Goal: Information Seeking & Learning: Find specific fact

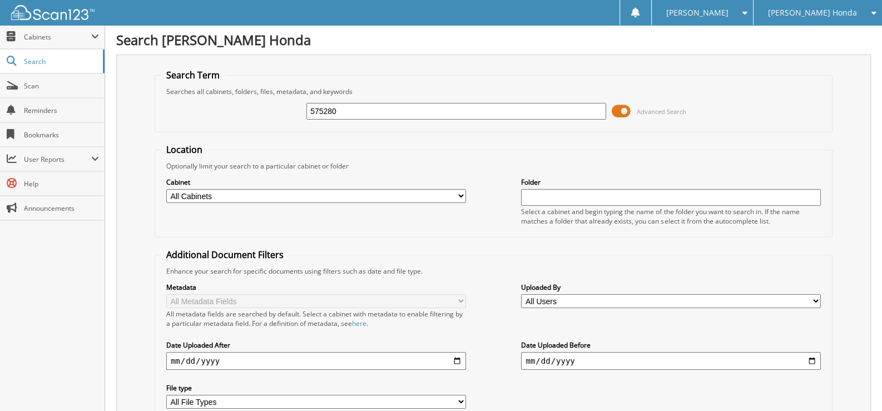
drag, startPoint x: 356, startPoint y: 113, endPoint x: 282, endPoint y: 112, distance: 73.4
click at [282, 112] on div "575280 Advanced Search" at bounding box center [494, 111] width 666 height 30
type input "575093"
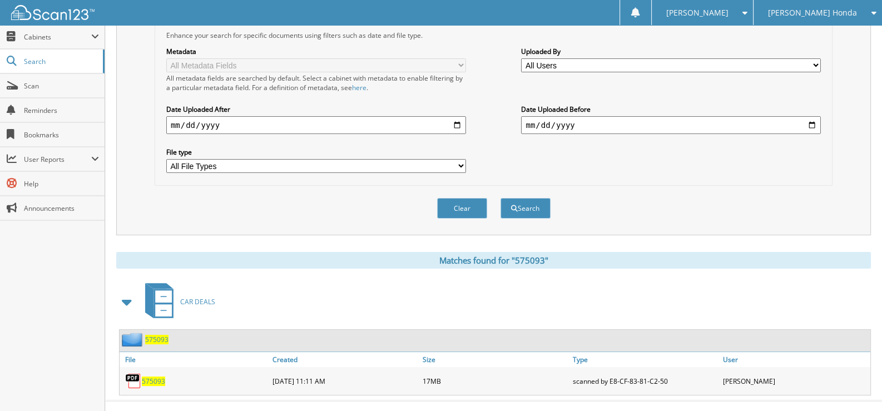
scroll to position [242, 0]
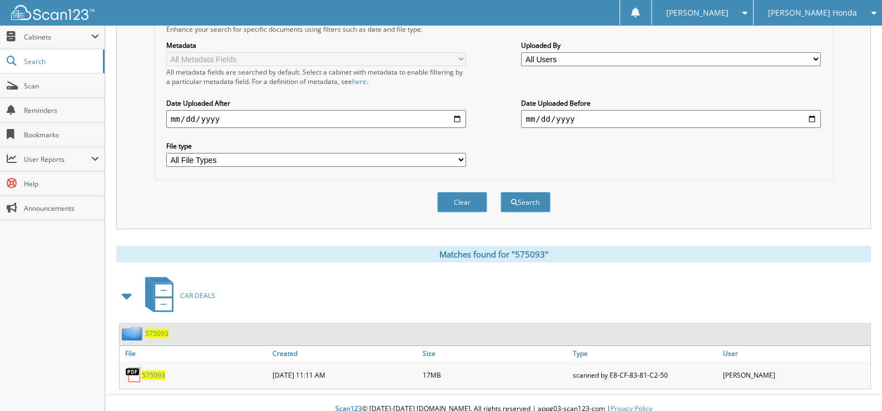
click at [152, 370] on span "575093" at bounding box center [153, 374] width 23 height 9
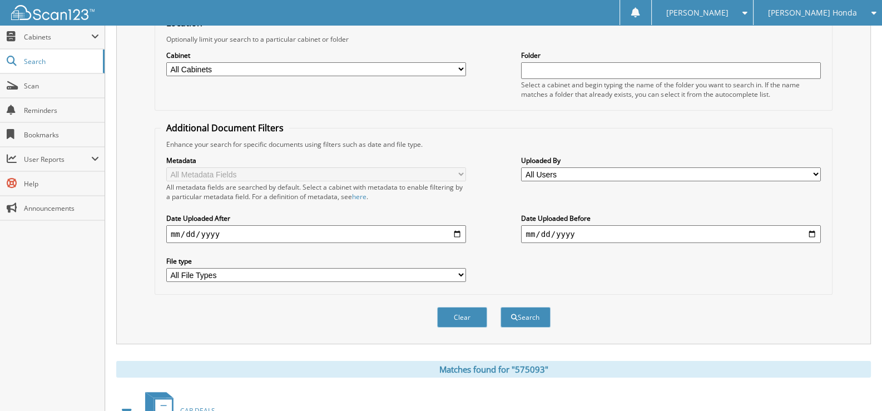
scroll to position [0, 0]
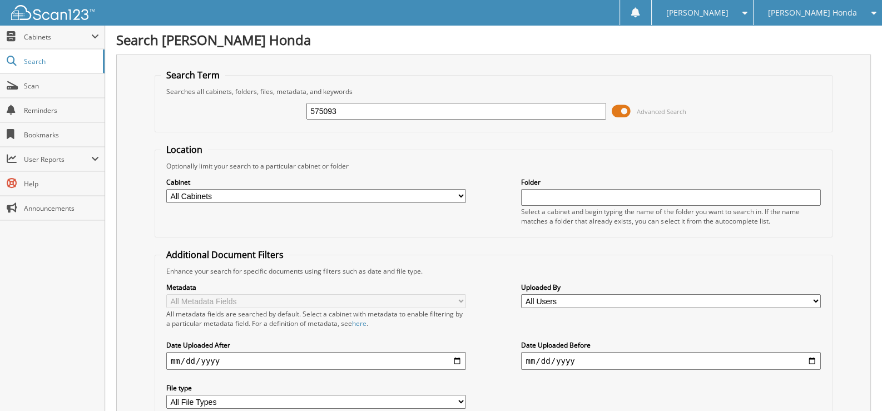
drag, startPoint x: 356, startPoint y: 112, endPoint x: 247, endPoint y: 112, distance: 109.0
click at [247, 112] on div "575093 Advanced Search" at bounding box center [494, 111] width 666 height 30
type input "576011a"
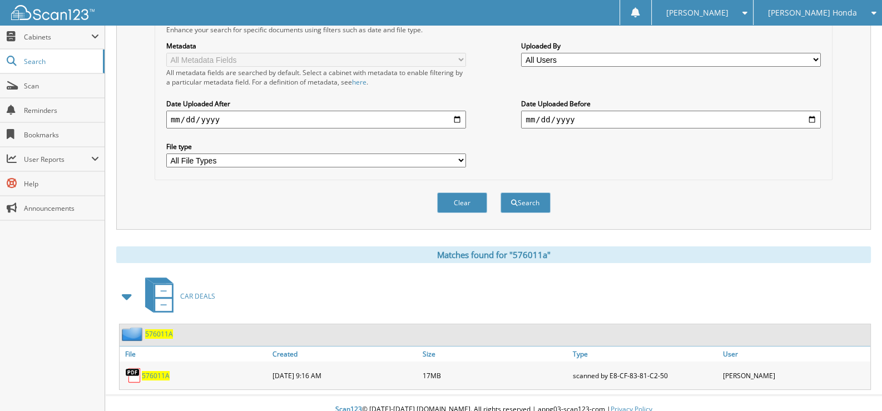
scroll to position [242, 0]
click at [142, 370] on span "576011A" at bounding box center [156, 374] width 28 height 9
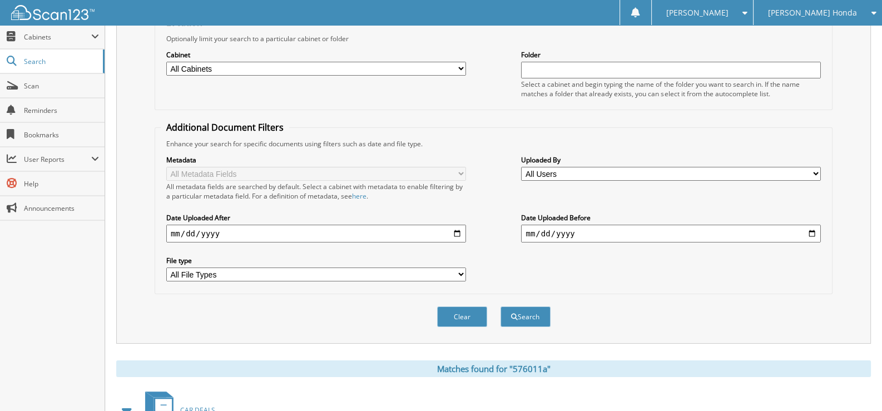
scroll to position [0, 0]
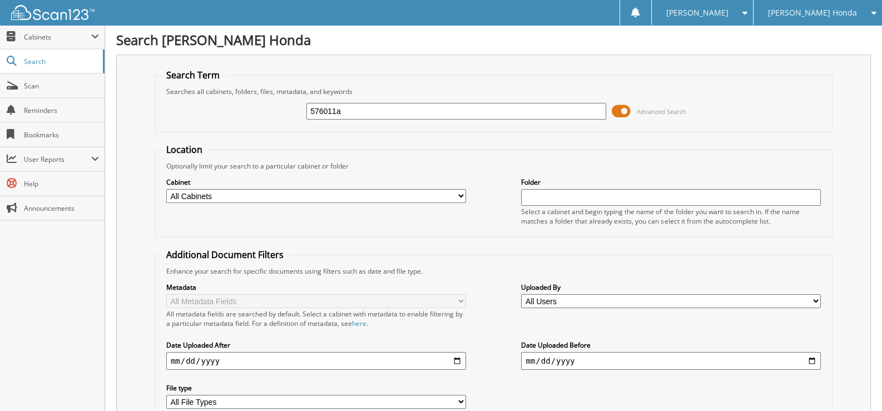
drag, startPoint x: 347, startPoint y: 111, endPoint x: 301, endPoint y: 113, distance: 46.2
click at [301, 113] on div "576011a Advanced Search" at bounding box center [494, 111] width 666 height 30
type input "575999a"
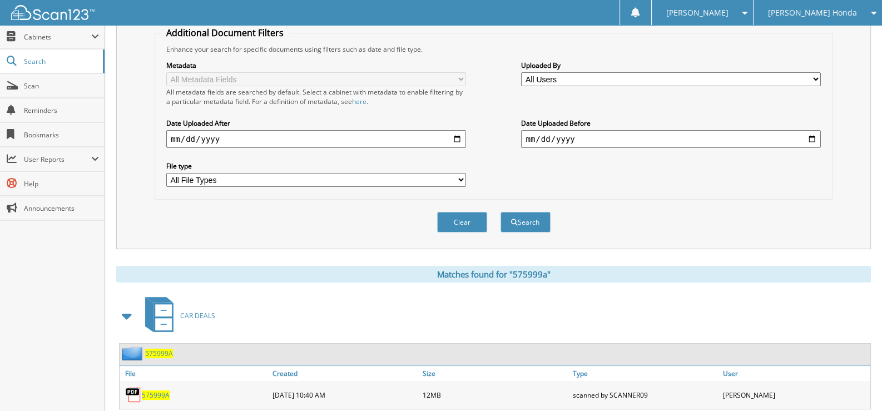
scroll to position [242, 0]
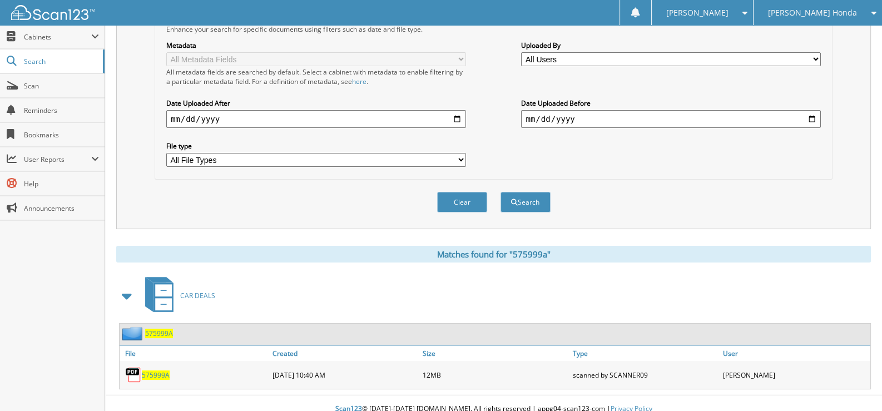
click at [145, 370] on span "575999A" at bounding box center [156, 374] width 28 height 9
